Goal: Task Accomplishment & Management: Manage account settings

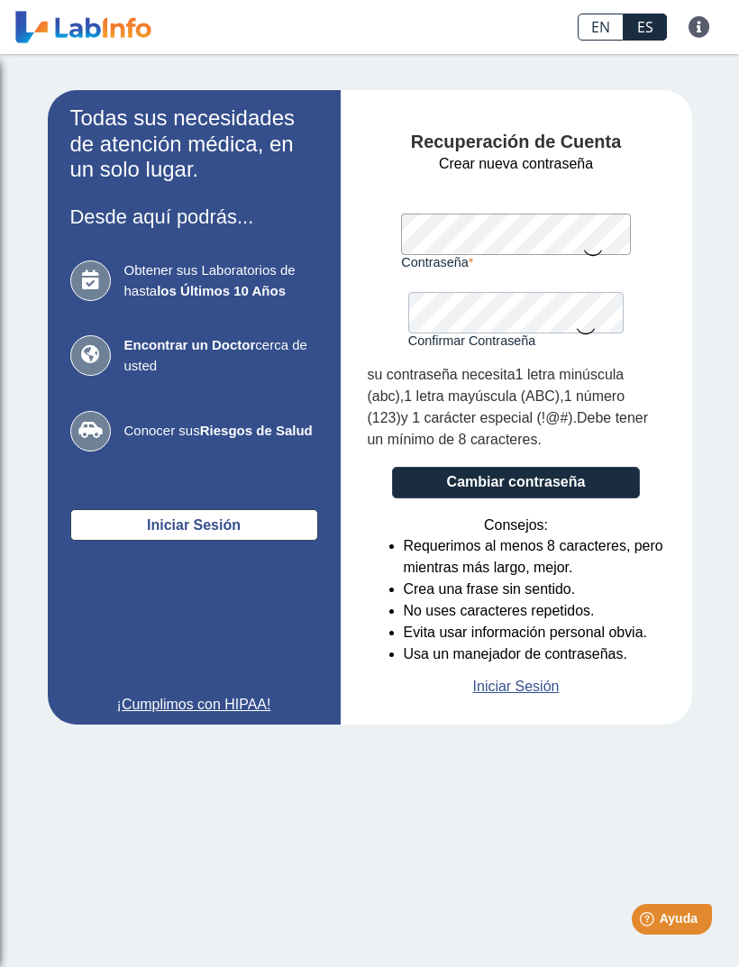
click at [596, 315] on icon at bounding box center [586, 330] width 22 height 35
click at [611, 335] on label "Confirmar Contraseña" at bounding box center [515, 341] width 215 height 14
click at [529, 335] on label "Confirmar Contraseña" at bounding box center [515, 341] width 215 height 14
click at [575, 316] on icon at bounding box center [586, 329] width 22 height 32
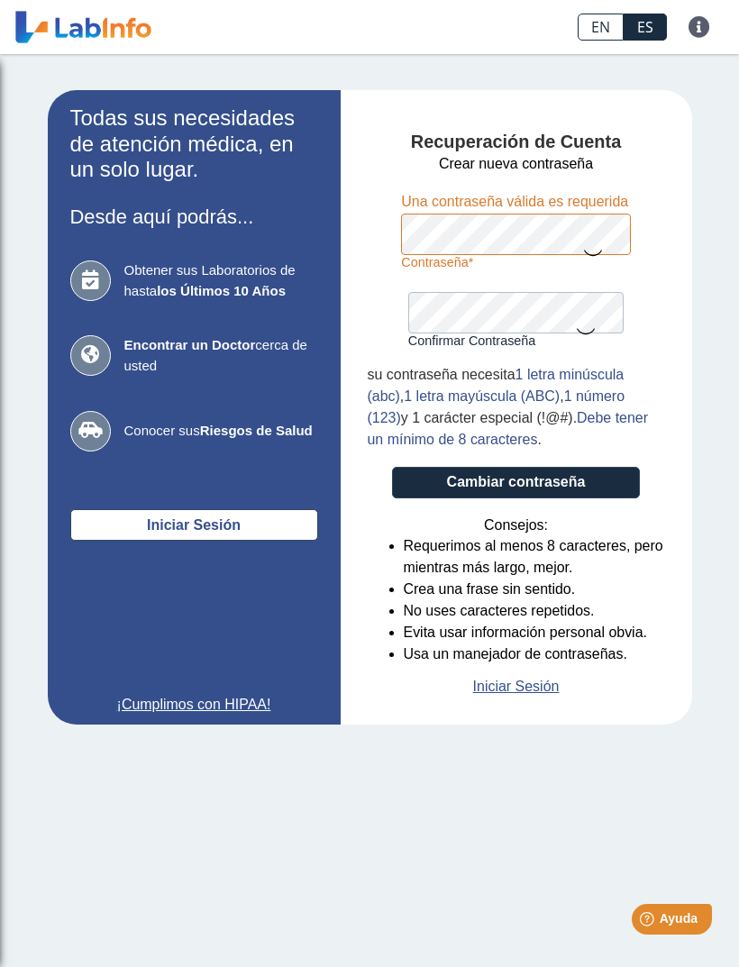
click at [590, 313] on icon at bounding box center [586, 330] width 22 height 35
click at [603, 473] on button "Cambiar contraseña" at bounding box center [516, 483] width 248 height 32
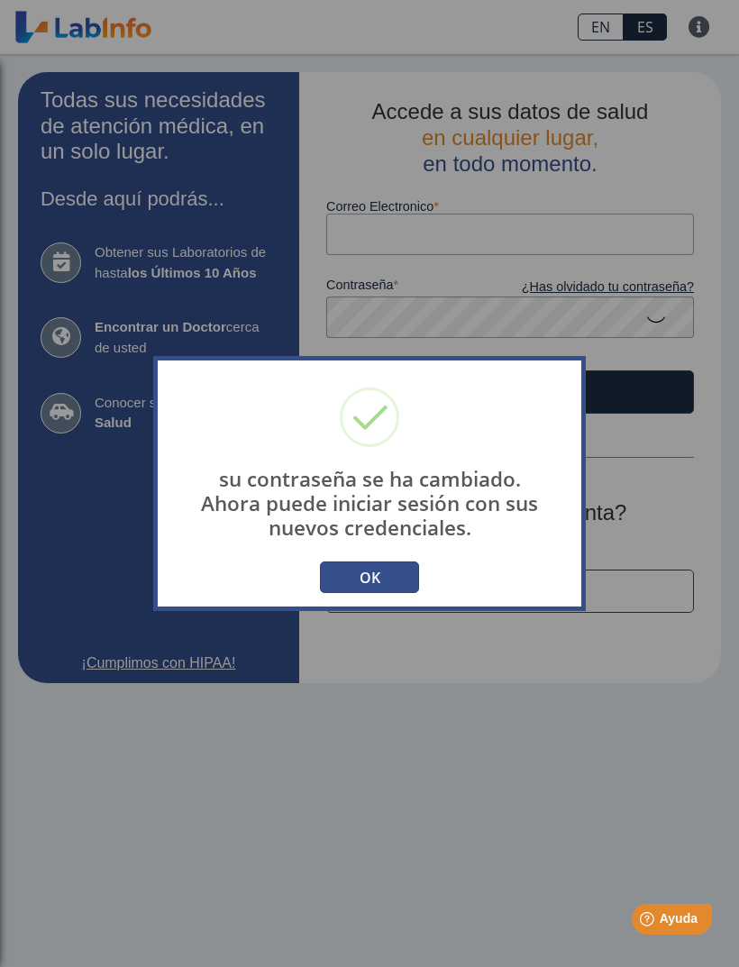
click at [416, 564] on button "OK" at bounding box center [369, 578] width 99 height 32
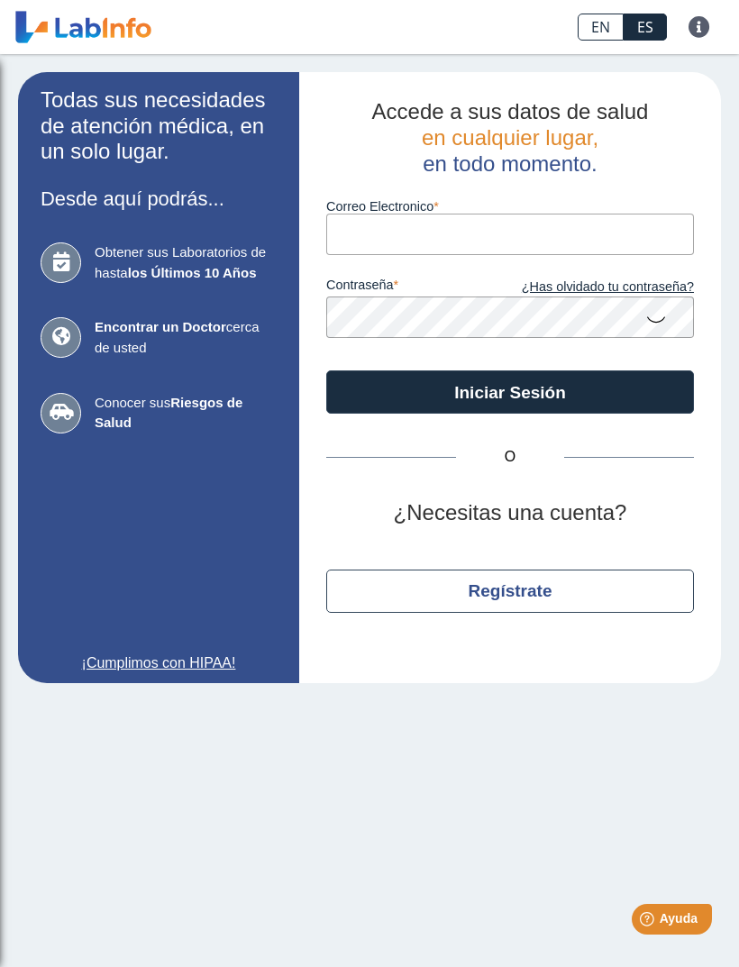
click at [625, 224] on input "Correo Electronico" at bounding box center [510, 234] width 368 height 41
click at [480, 230] on input "Correo Electronico" at bounding box center [510, 234] width 368 height 41
click at [507, 220] on input "Correo Electronico" at bounding box center [510, 234] width 368 height 41
click at [495, 229] on input "Correo Electronico" at bounding box center [510, 234] width 368 height 41
click at [462, 227] on input "Correo Electronico" at bounding box center [510, 234] width 368 height 41
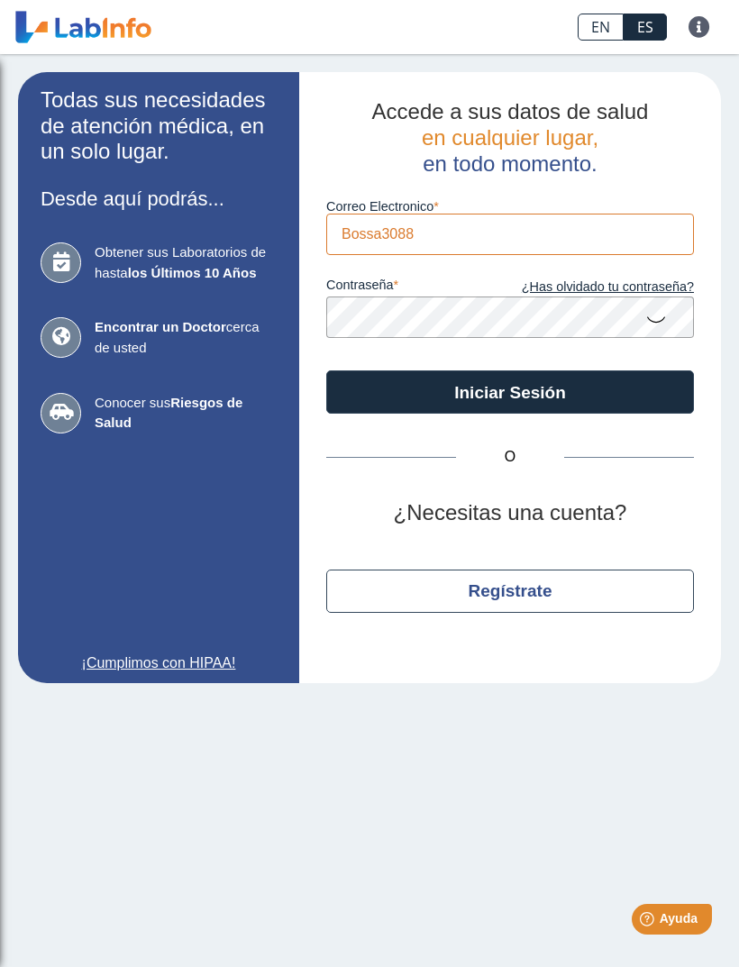
type input "Bossa3088"
click at [668, 187] on div "Correo Electronico Bossa3088 Este campo es requerido" at bounding box center [510, 216] width 368 height 78
click at [600, 240] on input "Bossa3088" at bounding box center [510, 234] width 368 height 41
